Goal: Book appointment/travel/reservation

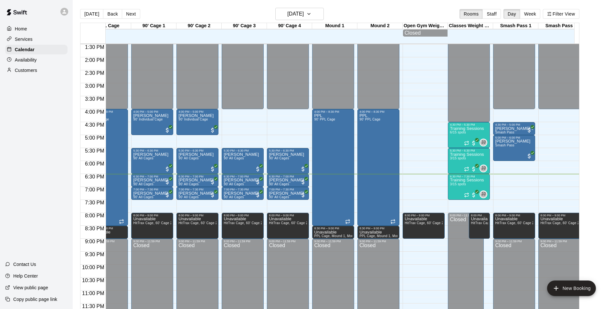
scroll to position [0, 296]
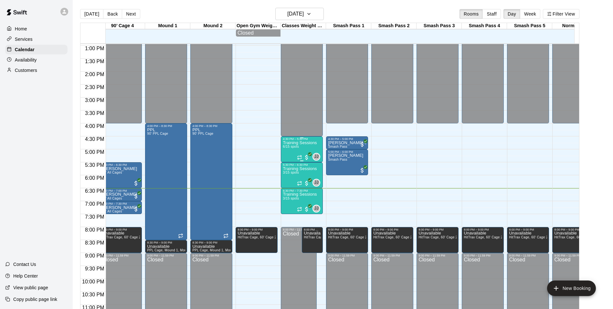
click at [299, 143] on p "Training Sessions" at bounding box center [300, 143] width 34 height 0
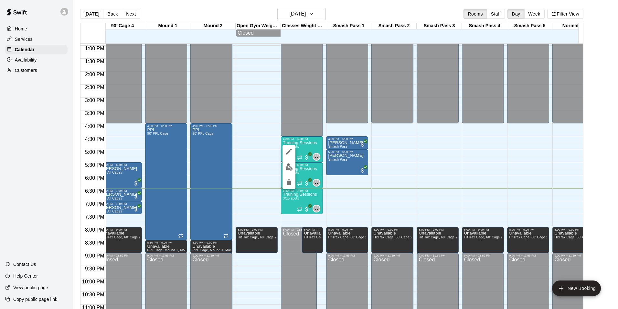
click at [282, 171] on div at bounding box center [309, 154] width 618 height 309
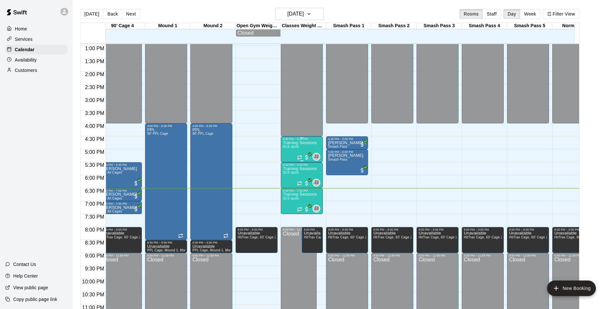
click at [306, 156] on span "All customers have paid" at bounding box center [307, 157] width 6 height 6
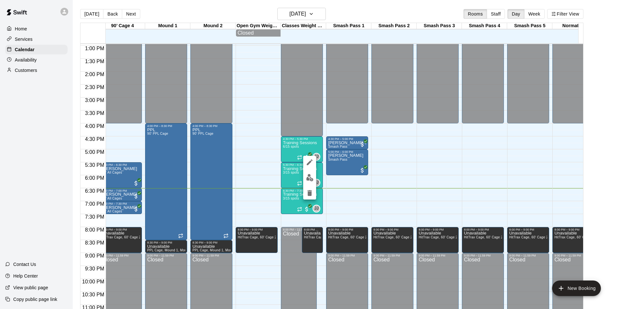
click at [312, 176] on img "edit" at bounding box center [309, 177] width 7 height 7
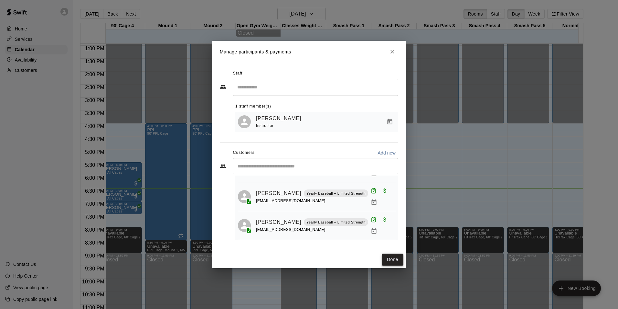
click at [395, 261] on button "Done" at bounding box center [393, 259] width 22 height 12
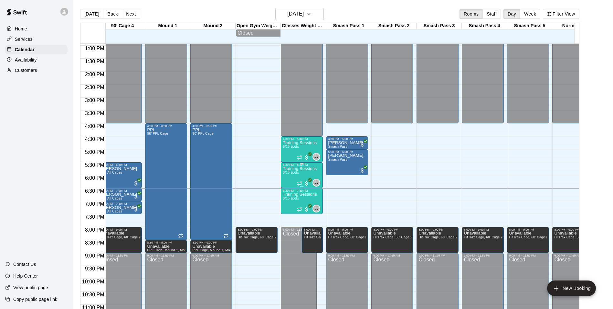
click at [299, 168] on p "Training Sessions" at bounding box center [300, 168] width 34 height 0
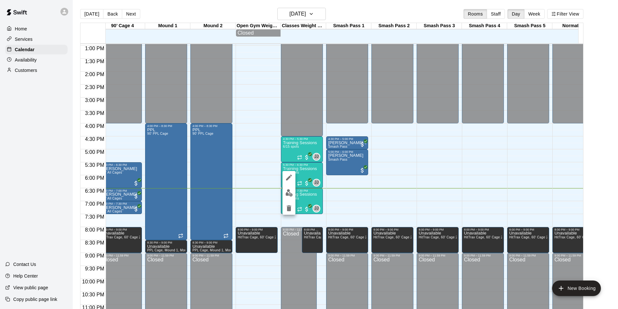
click at [288, 195] on img "edit" at bounding box center [289, 192] width 7 height 7
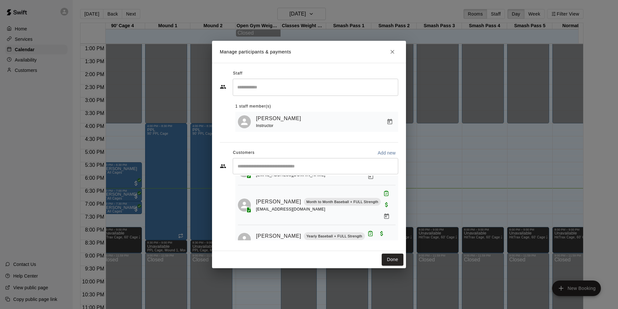
click at [389, 262] on button "Done" at bounding box center [393, 259] width 22 height 12
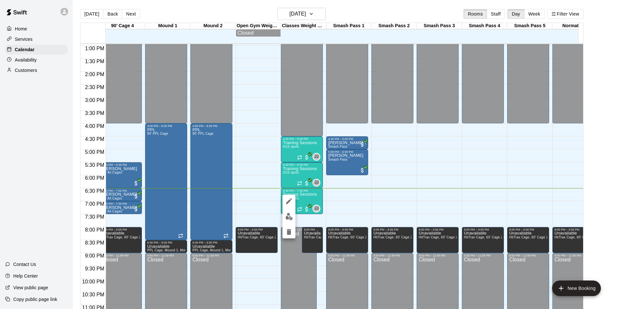
click at [290, 219] on img "edit" at bounding box center [289, 215] width 7 height 7
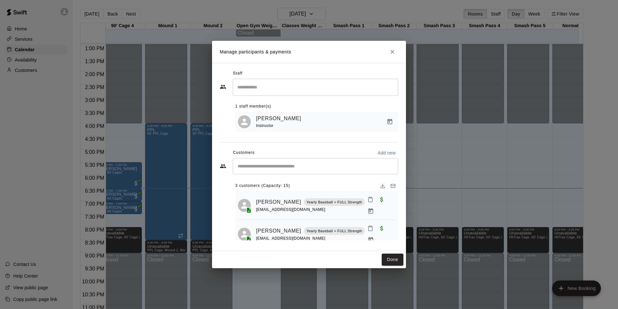
click at [368, 202] on icon "Mark attendance" at bounding box center [371, 199] width 6 height 6
click at [292, 234] on div at bounding box center [309, 154] width 618 height 309
click at [368, 225] on icon "Mark attendance" at bounding box center [371, 228] width 6 height 6
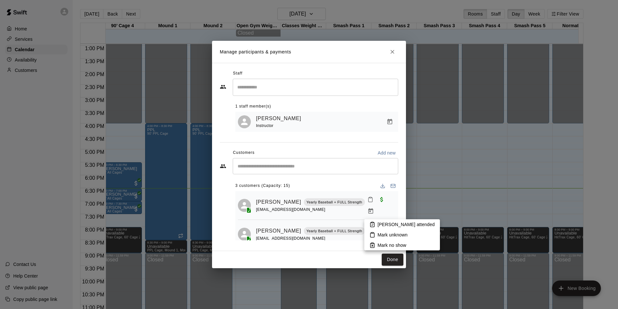
click at [386, 225] on p "[PERSON_NAME] attended" at bounding box center [406, 224] width 57 height 6
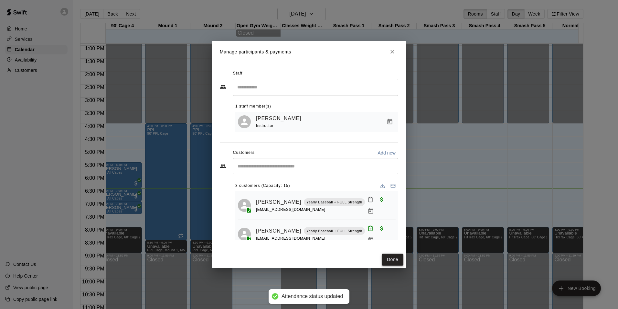
click at [394, 256] on button "Done" at bounding box center [393, 259] width 22 height 12
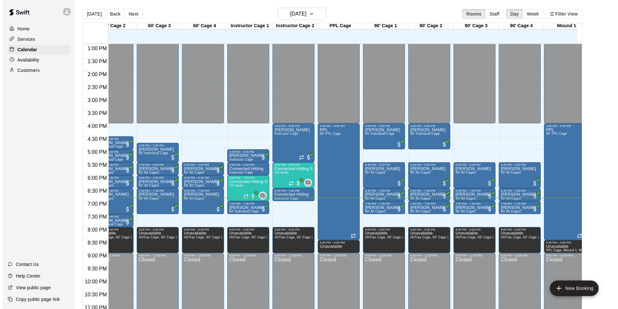
scroll to position [0, 0]
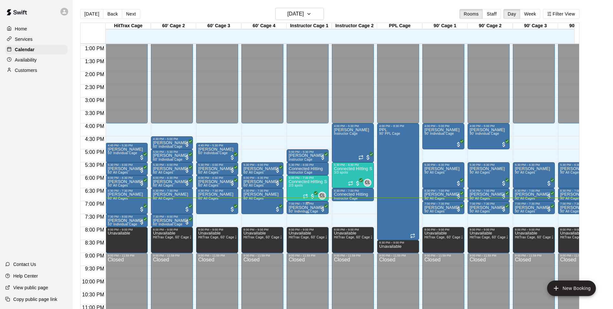
click at [301, 207] on p "[PERSON_NAME]" at bounding box center [306, 207] width 35 height 0
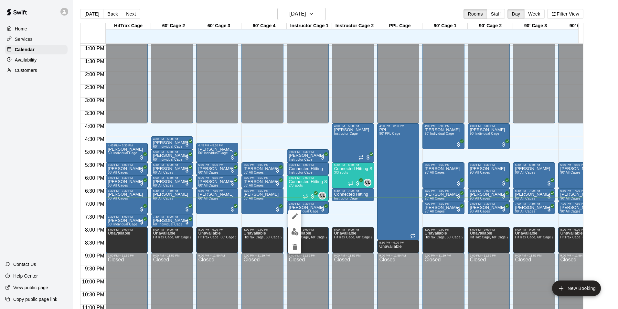
click at [293, 218] on icon "edit" at bounding box center [295, 216] width 6 height 6
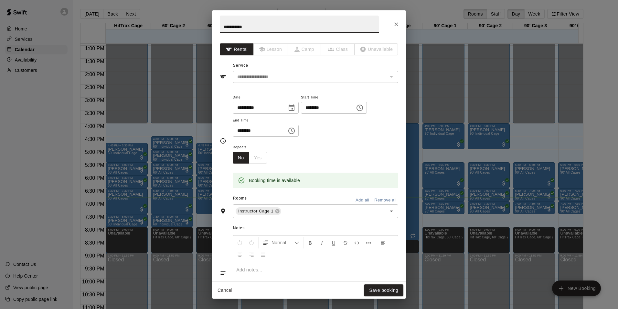
click at [364, 107] on icon "Choose time, selected time is 7:00 PM" at bounding box center [360, 108] width 8 height 8
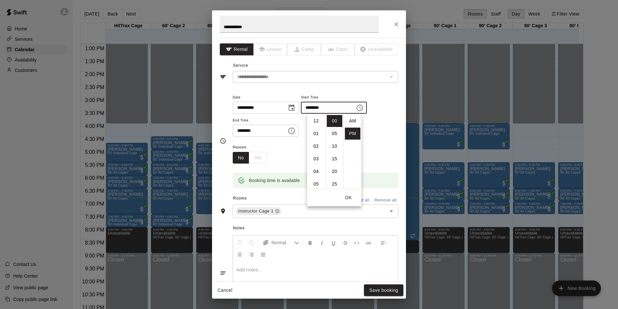
scroll to position [12, 0]
click at [334, 151] on li "10" at bounding box center [335, 146] width 16 height 12
click at [334, 157] on li "30" at bounding box center [335, 156] width 16 height 12
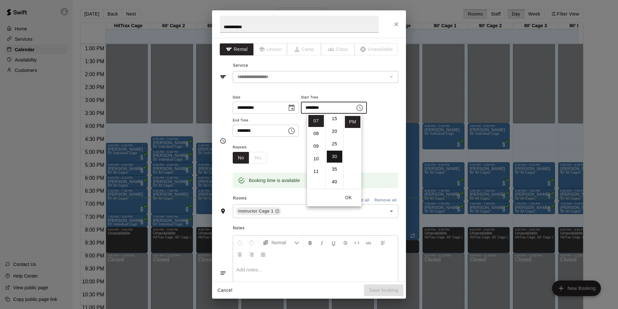
type input "********"
click at [347, 197] on button "OK" at bounding box center [348, 197] width 21 height 12
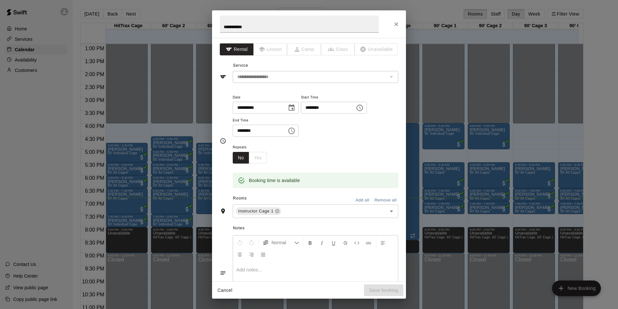
click at [296, 130] on icon "Choose time, selected time is 7:30 PM" at bounding box center [292, 131] width 8 height 8
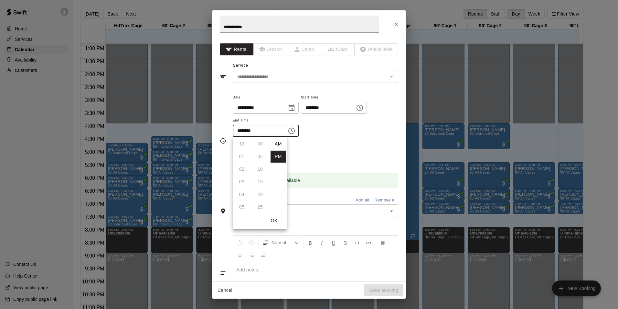
scroll to position [12, 0]
click at [240, 157] on li "08" at bounding box center [242, 156] width 16 height 12
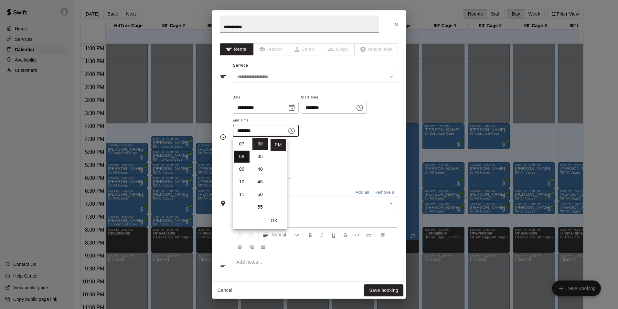
scroll to position [101, 0]
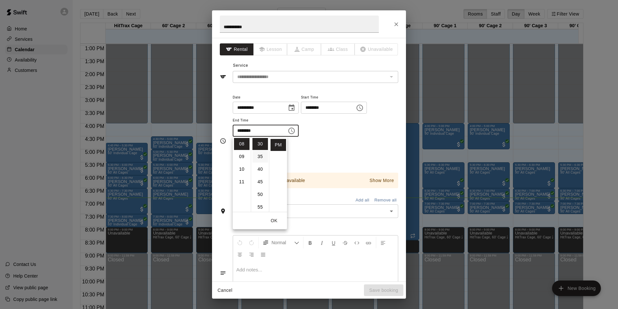
click at [261, 157] on li "35" at bounding box center [261, 156] width 16 height 12
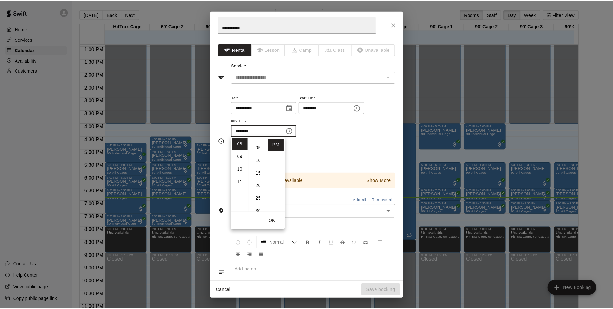
scroll to position [0, 0]
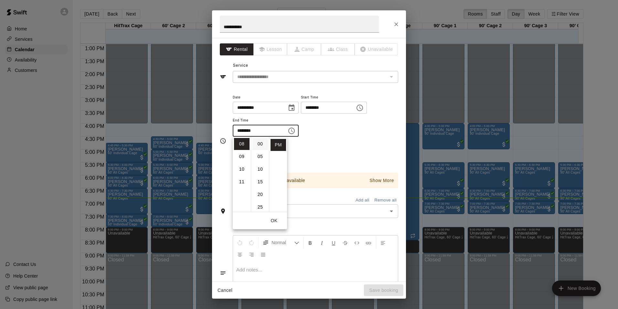
click at [262, 144] on li "00" at bounding box center [261, 144] width 16 height 12
type input "********"
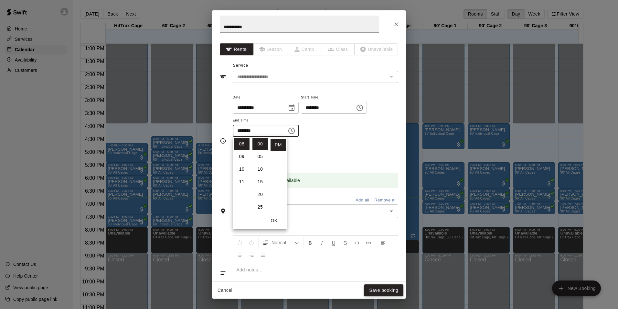
click at [379, 289] on button "Save booking" at bounding box center [383, 290] width 39 height 12
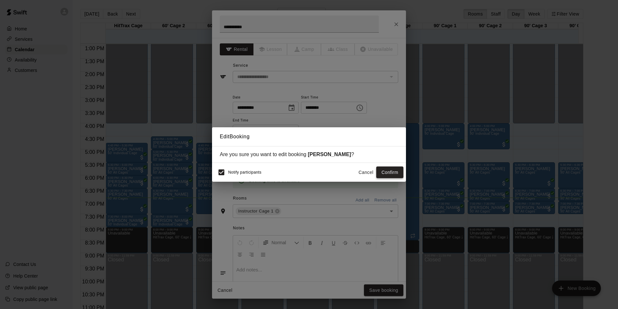
click at [388, 173] on button "Confirm" at bounding box center [389, 172] width 27 height 12
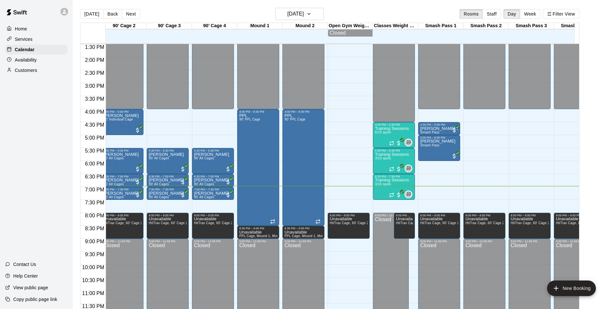
scroll to position [355, 367]
